Goal: Information Seeking & Learning: Learn about a topic

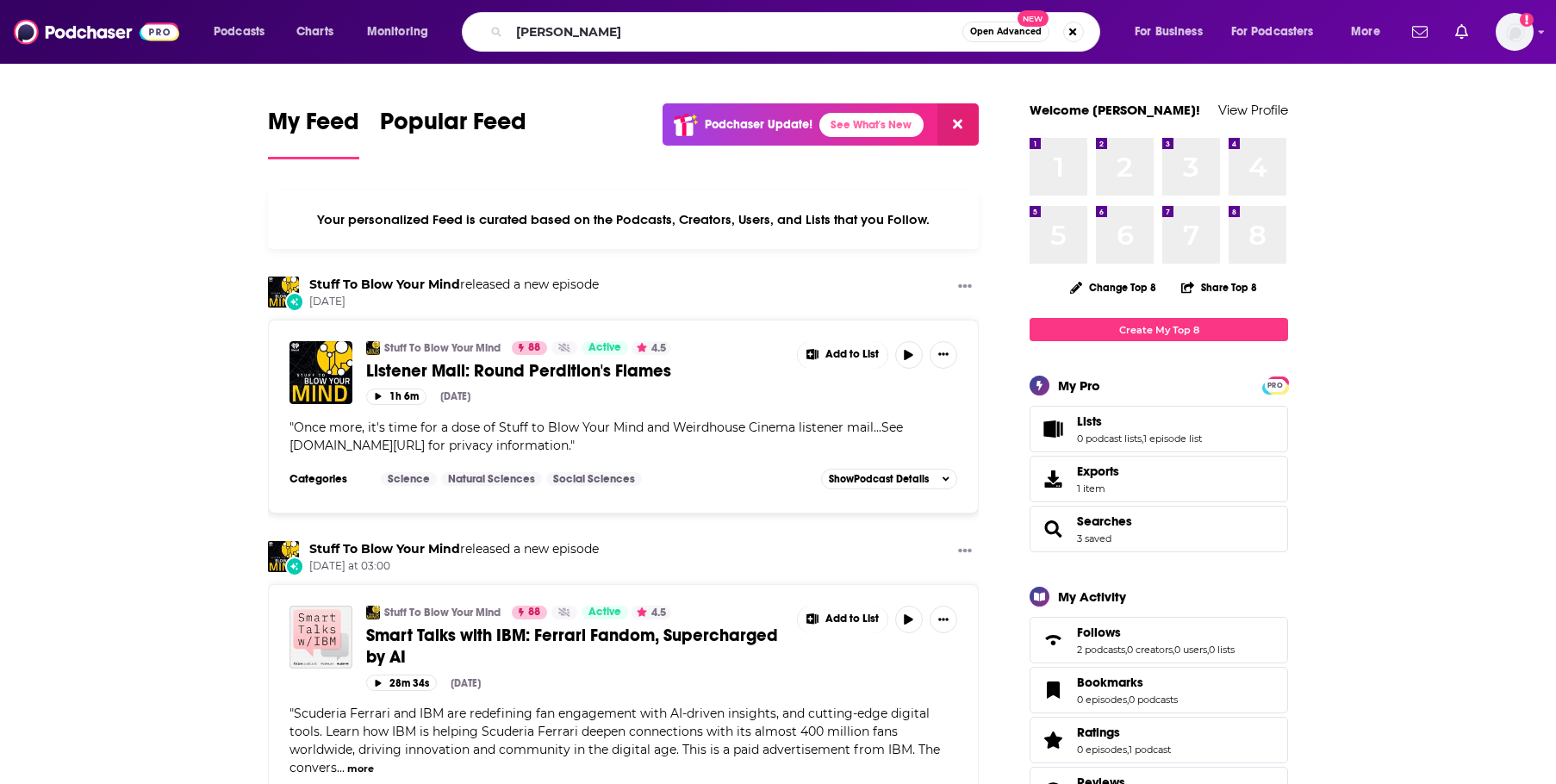
type input "[PERSON_NAME]"
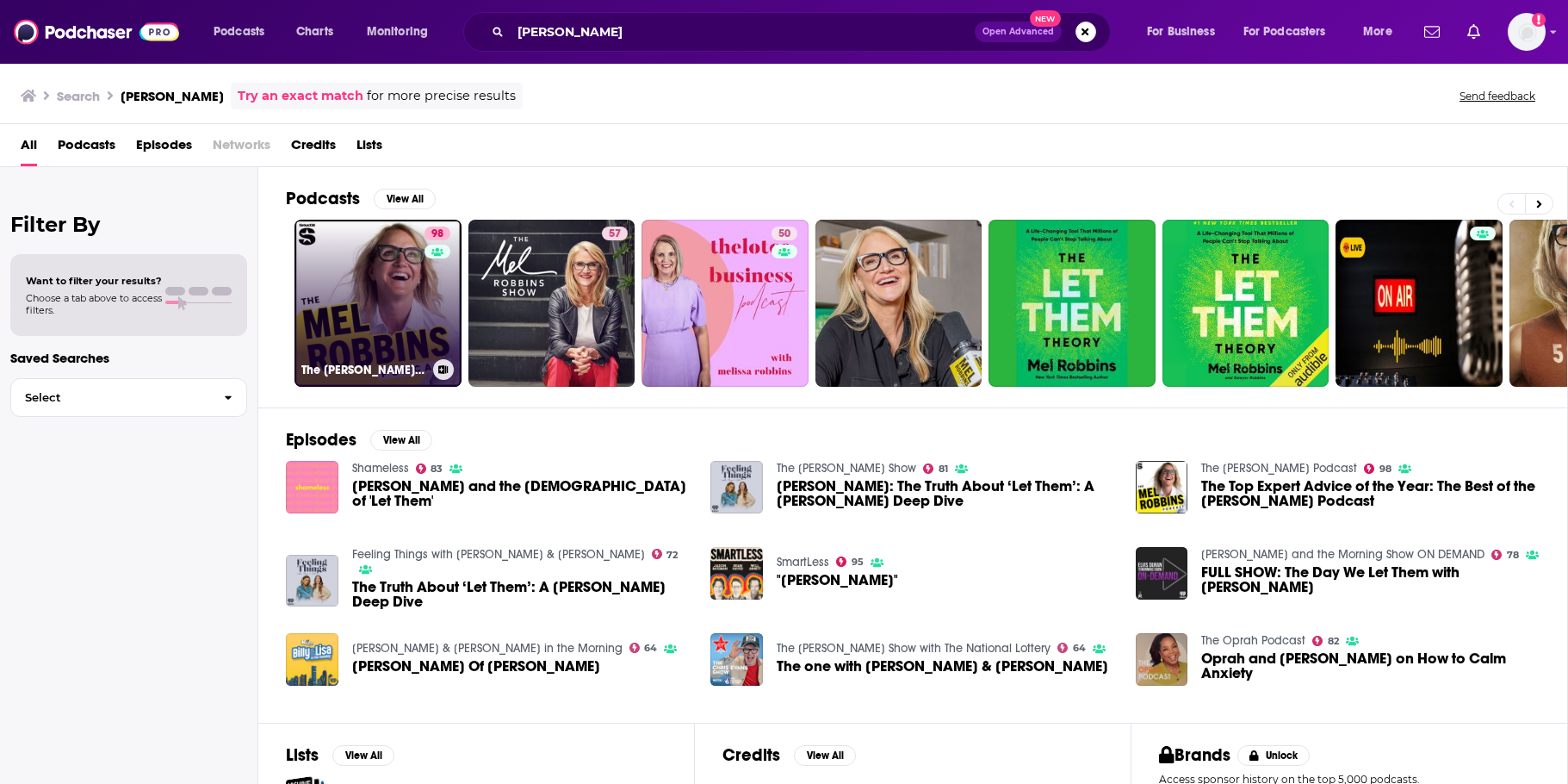
click at [338, 276] on link "98 The [PERSON_NAME] Podcast" at bounding box center [378, 303] width 167 height 167
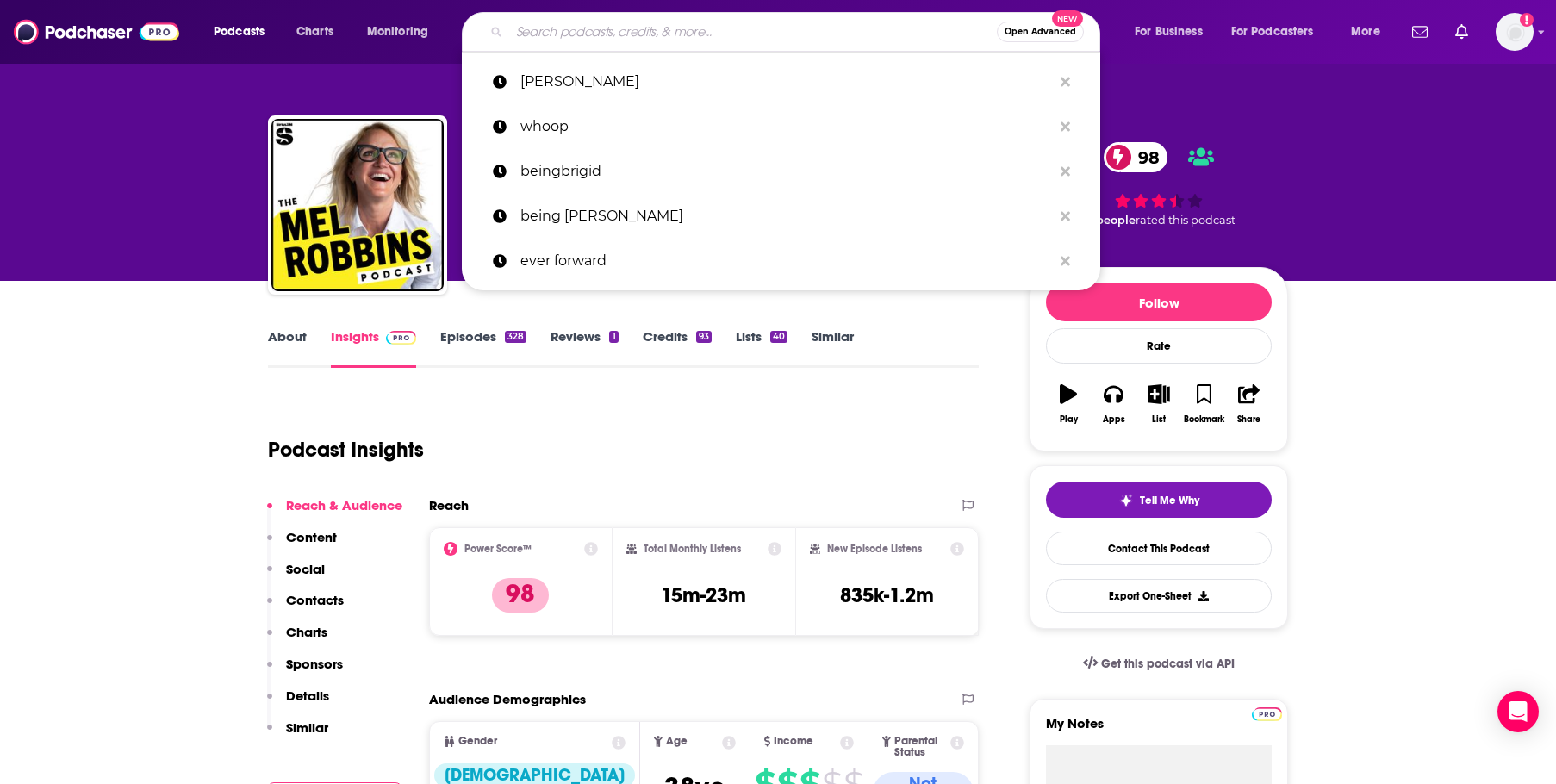
click at [541, 26] on input "Search podcasts, credits, & more..." at bounding box center [753, 31] width 488 height 27
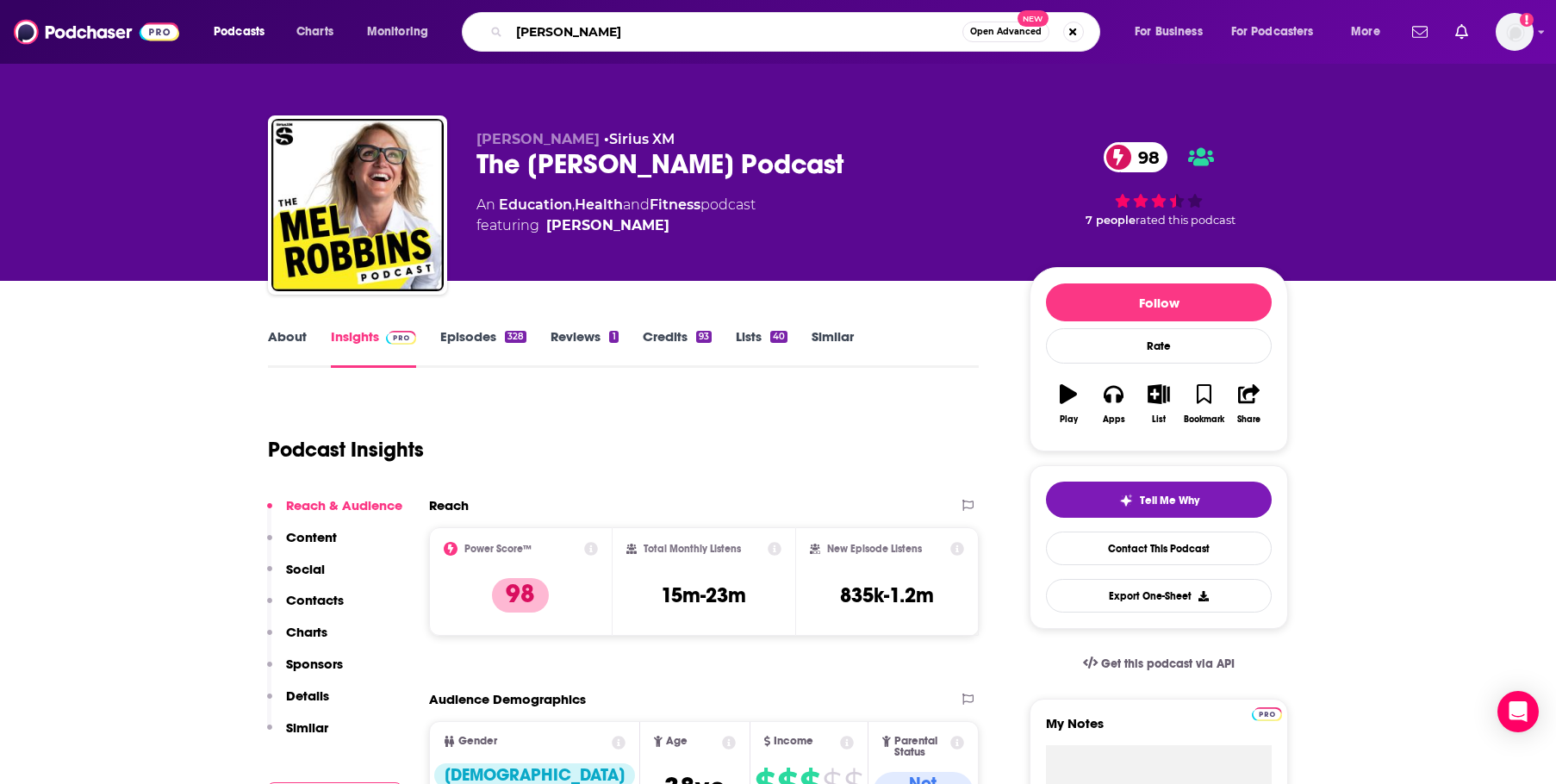
type input "[PERSON_NAME]"
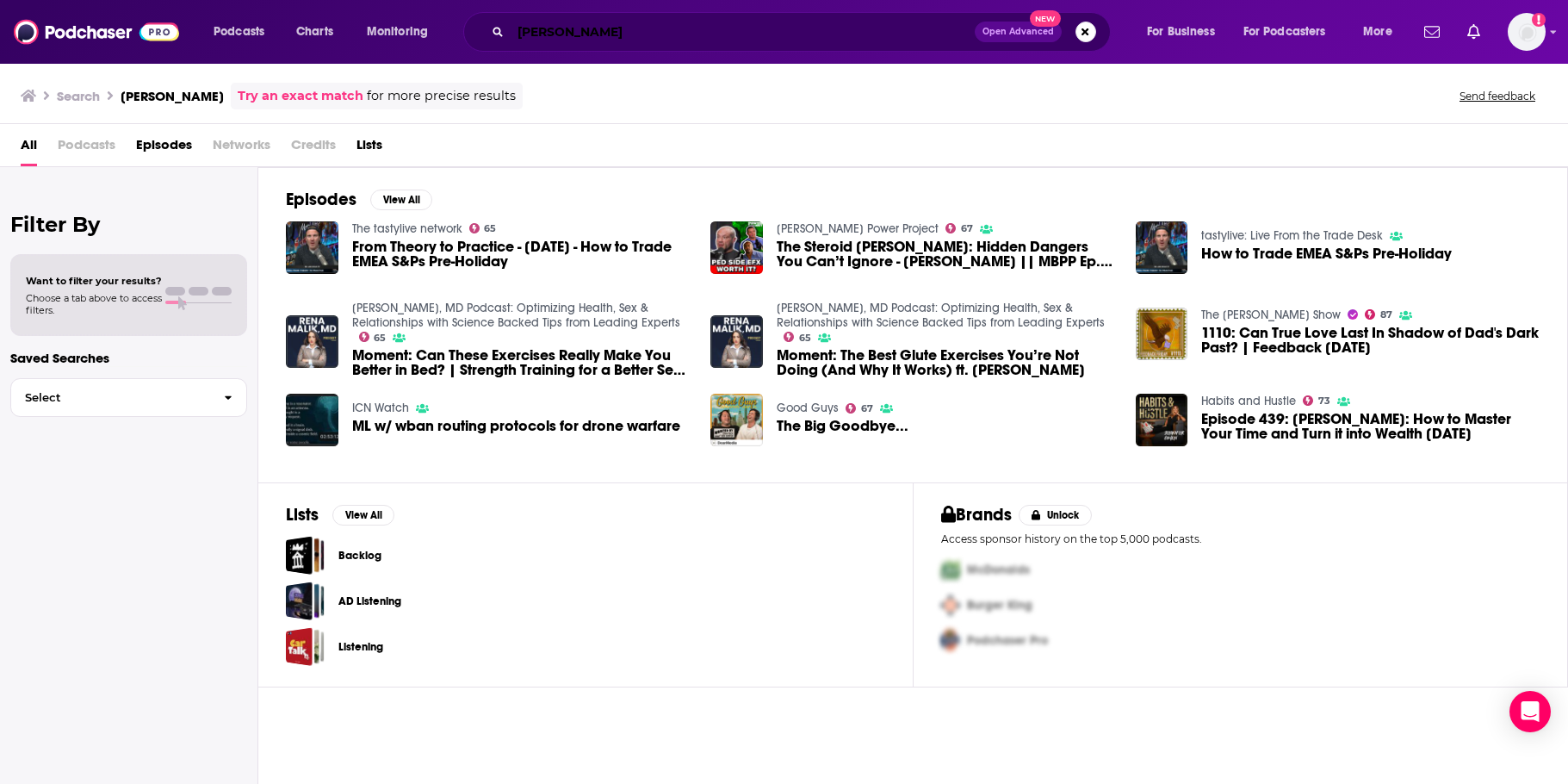
click at [616, 31] on input "[PERSON_NAME]" at bounding box center [743, 31] width 464 height 27
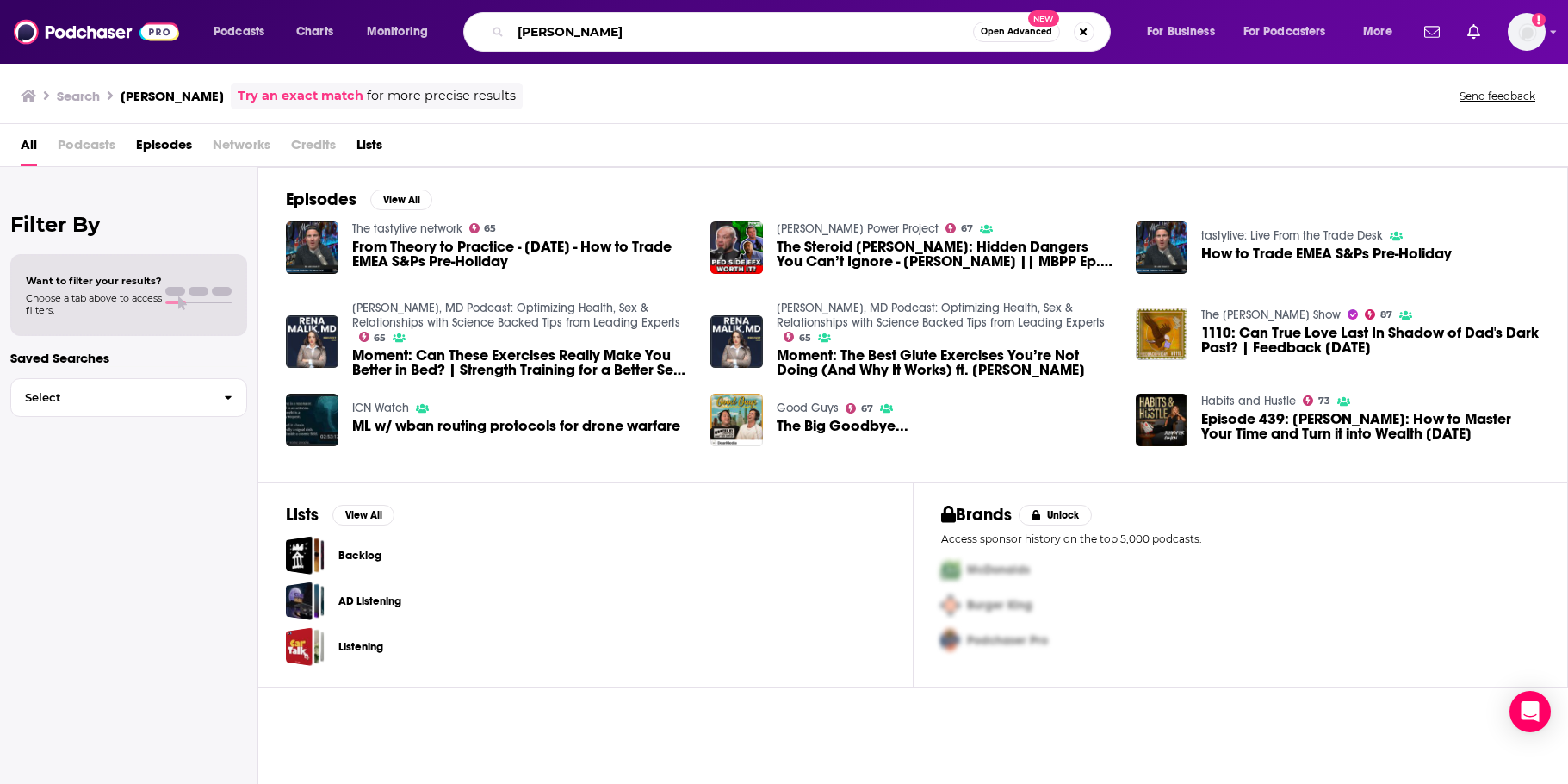
type input "[PERSON_NAME]"
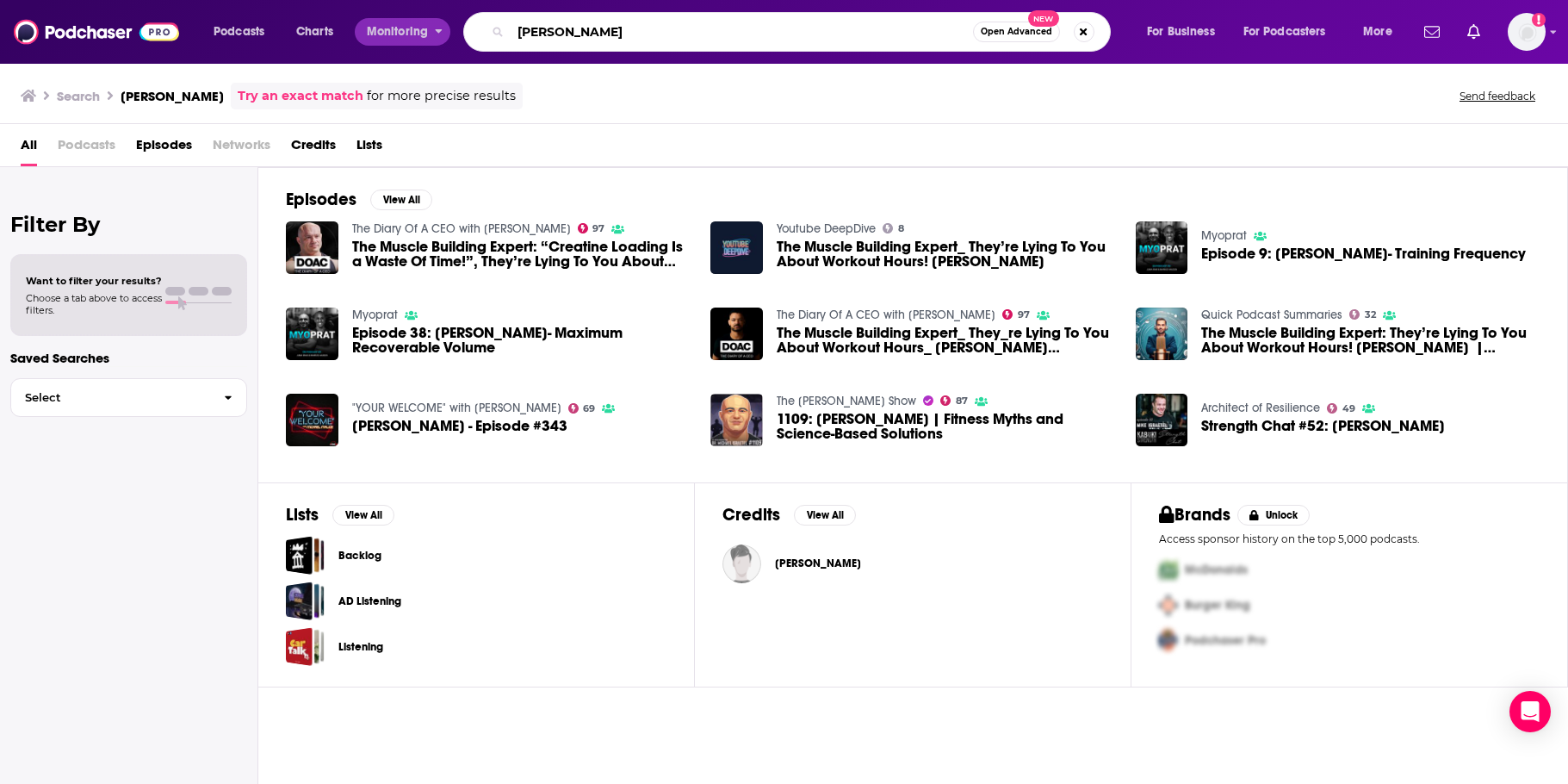
drag, startPoint x: 703, startPoint y: 38, endPoint x: 419, endPoint y: 44, distance: 284.1
click at [419, 44] on div "Podcasts Charts Monitoring [PERSON_NAME] Open Advanced New For Business For Pod…" at bounding box center [806, 32] width 1208 height 39
